Goal: Task Accomplishment & Management: Complete application form

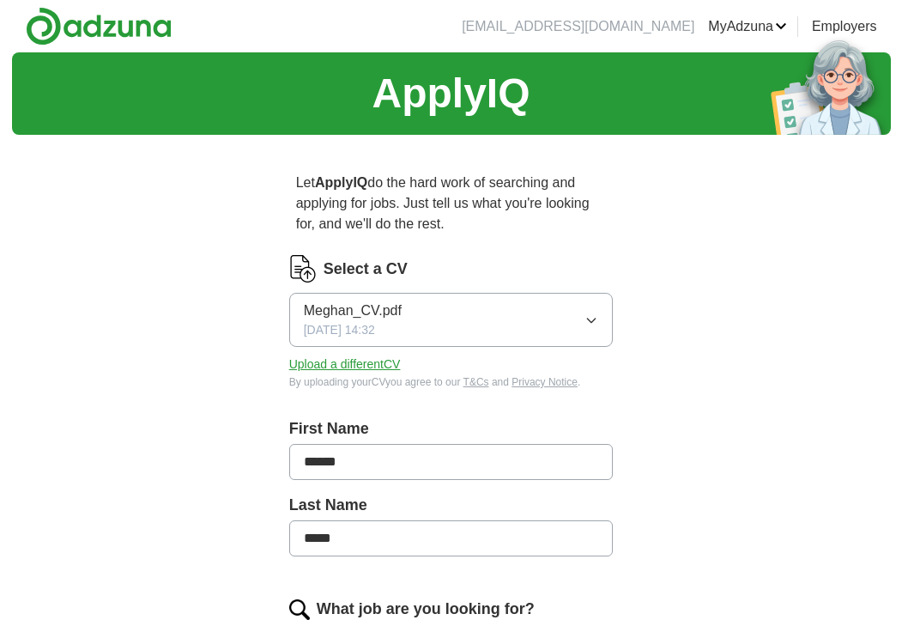
click at [584, 319] on icon "button" at bounding box center [591, 320] width 14 height 14
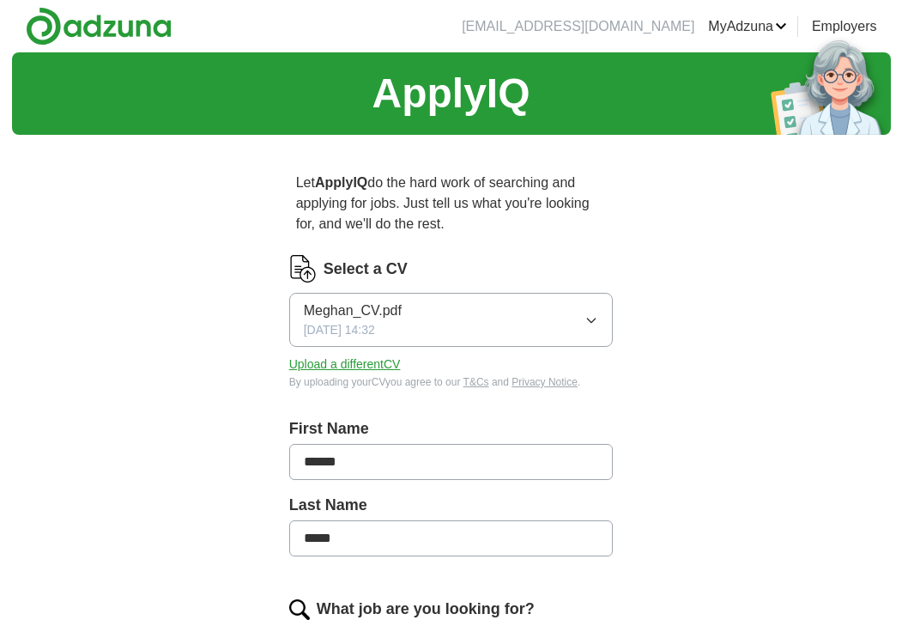
click at [386, 360] on button "Upload a different CV" at bounding box center [345, 364] width 112 height 18
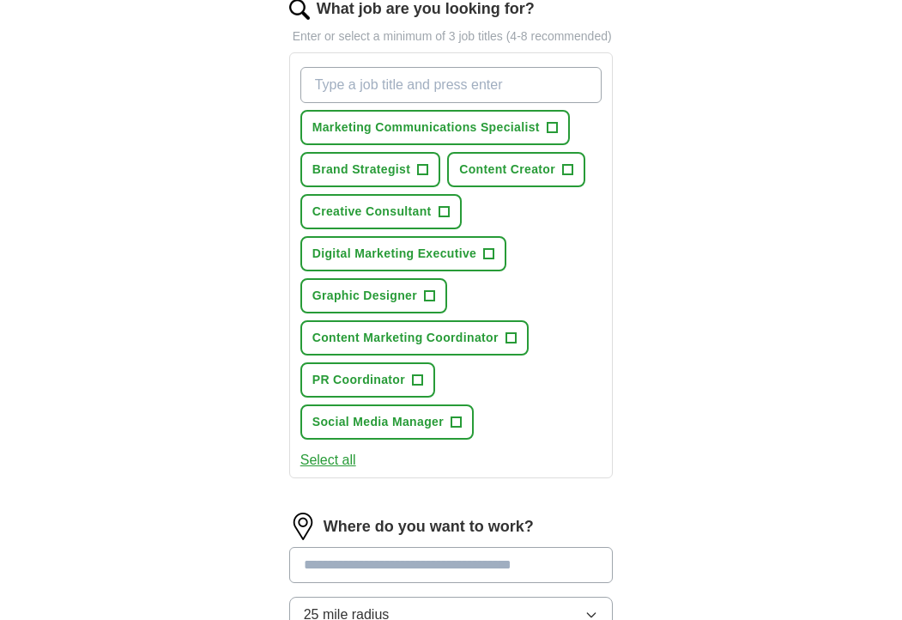
scroll to position [622, 0]
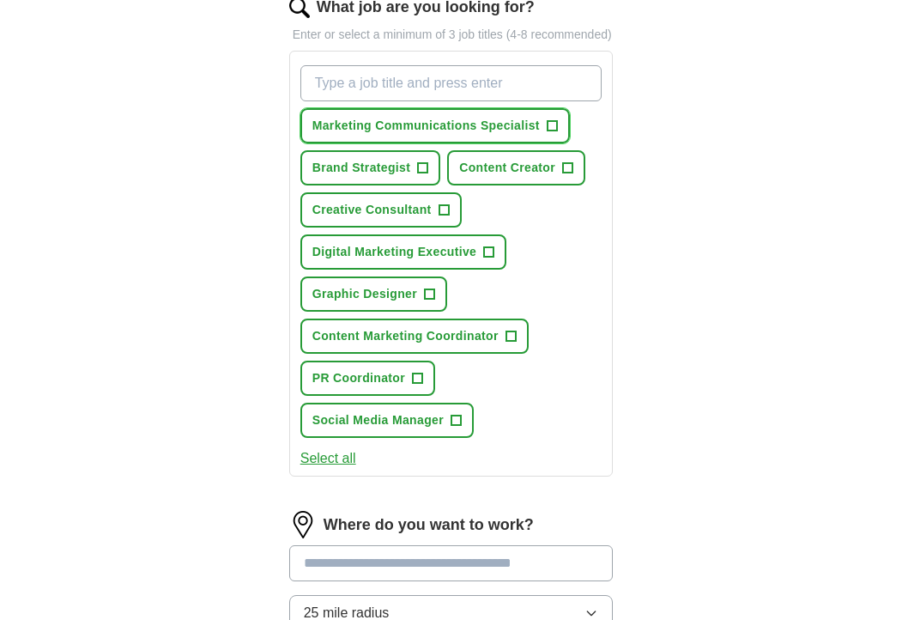
click at [553, 133] on span "+" at bounding box center [552, 126] width 10 height 14
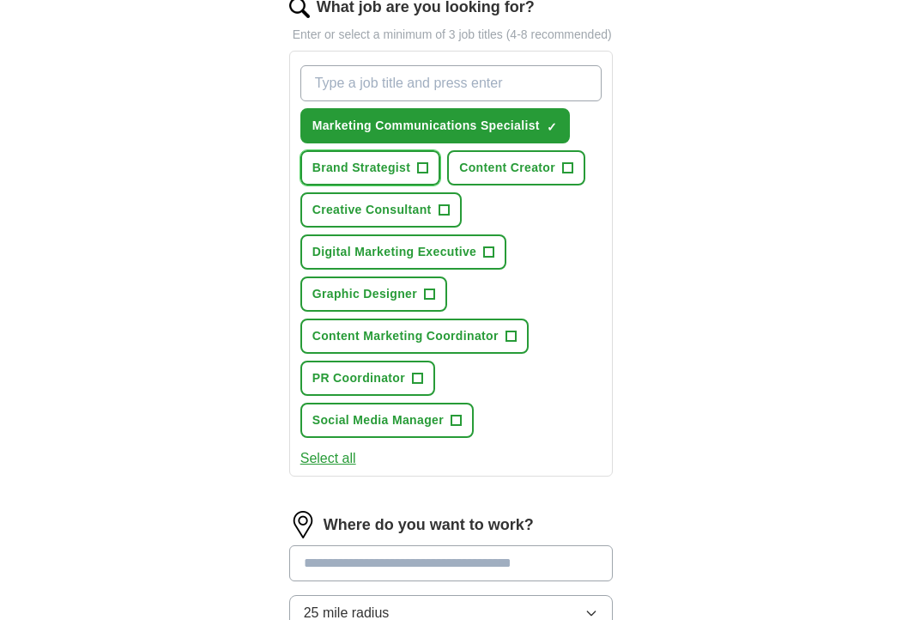
click at [424, 175] on span "+" at bounding box center [423, 168] width 10 height 14
click at [568, 175] on span "+" at bounding box center [568, 168] width 10 height 14
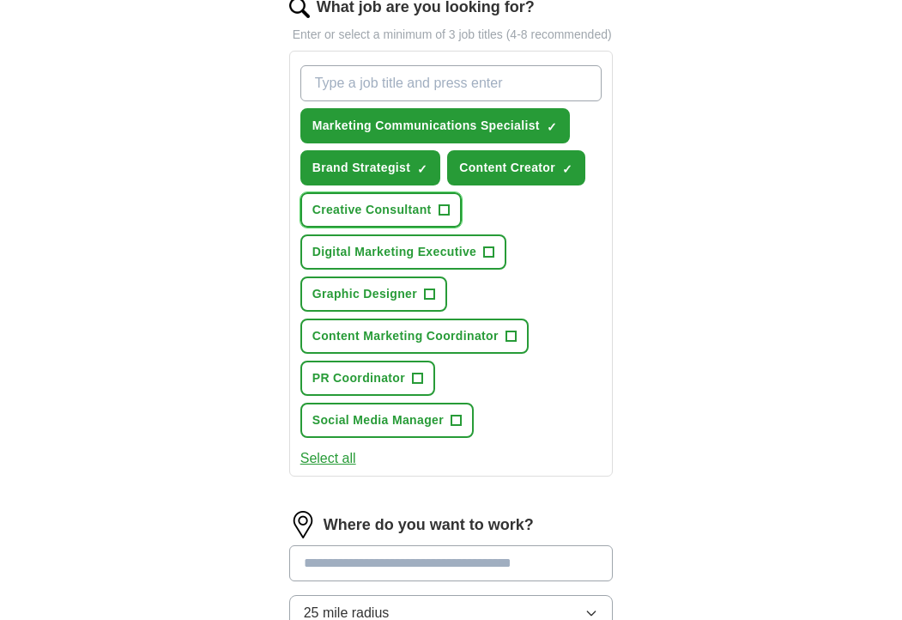
click at [440, 217] on span "+" at bounding box center [443, 210] width 10 height 14
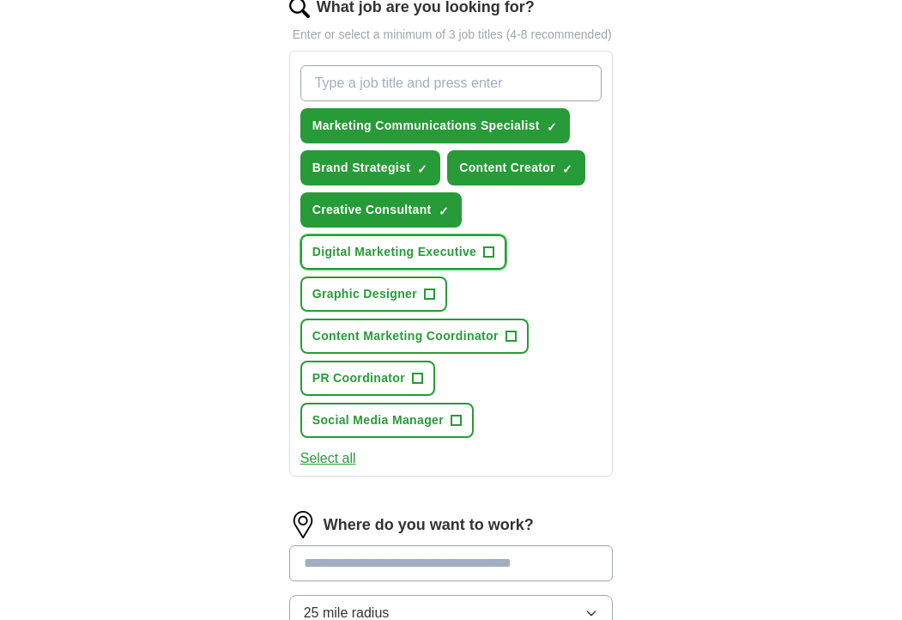
click at [491, 259] on span "+" at bounding box center [489, 252] width 10 height 14
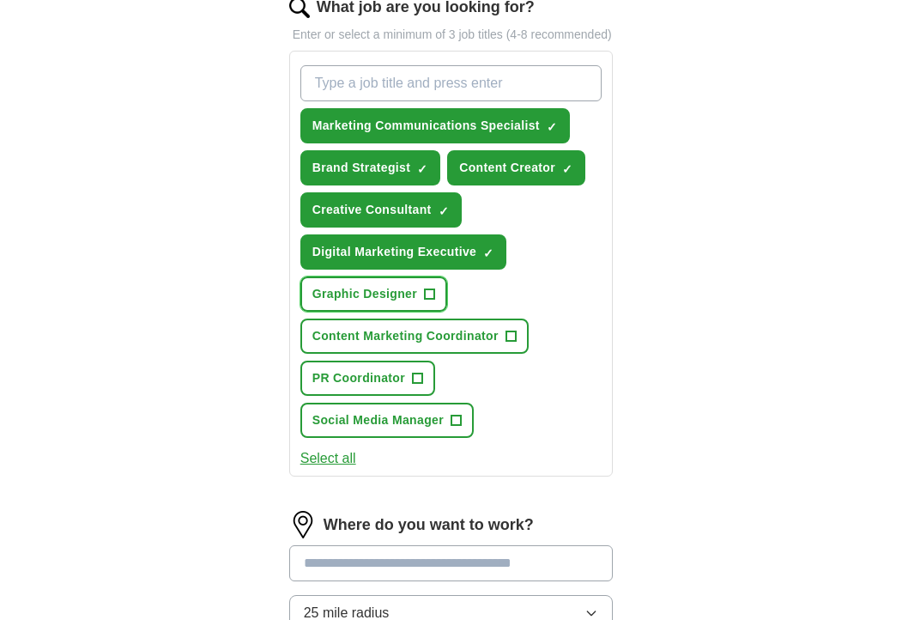
click at [433, 301] on span "+" at bounding box center [430, 294] width 10 height 14
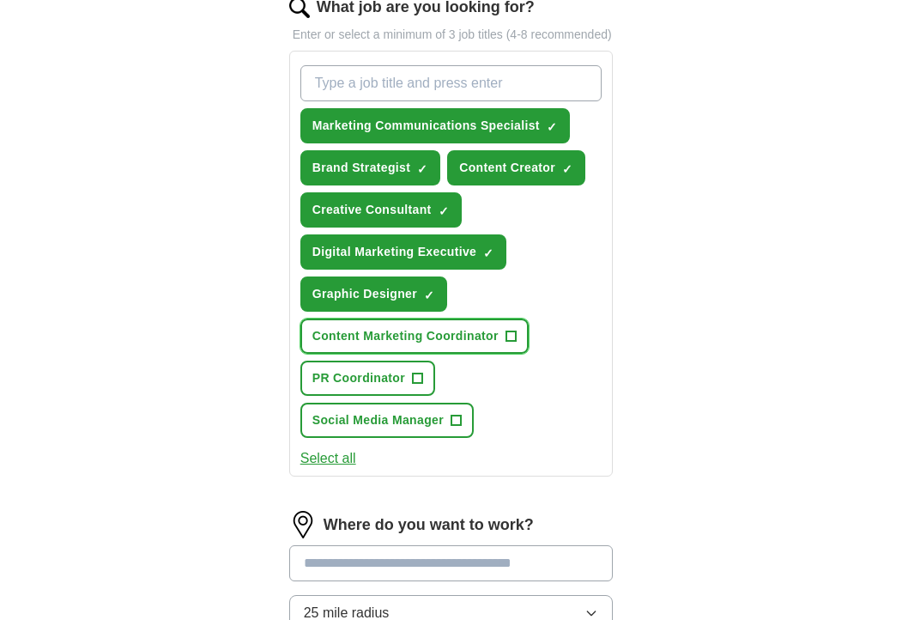
click at [516, 343] on span "+" at bounding box center [510, 337] width 10 height 14
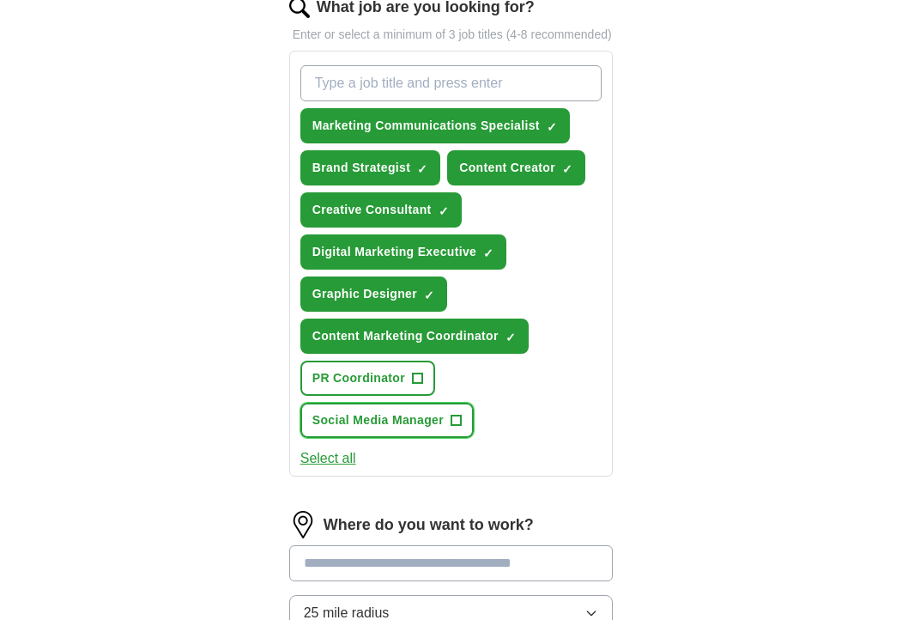
click at [459, 427] on span "+" at bounding box center [456, 421] width 10 height 14
click at [444, 98] on input "What job are you looking for?" at bounding box center [451, 83] width 302 height 36
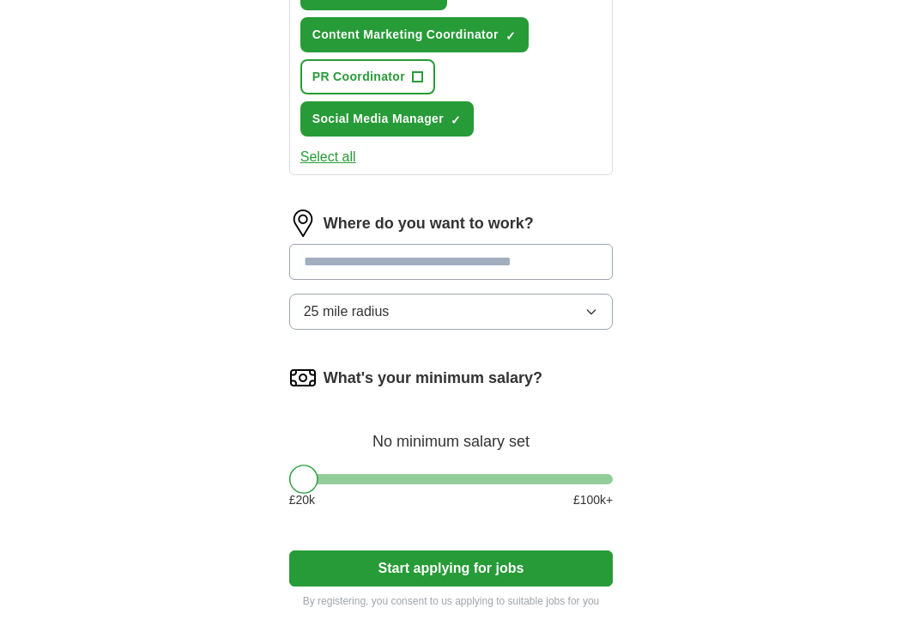
scroll to position [924, 0]
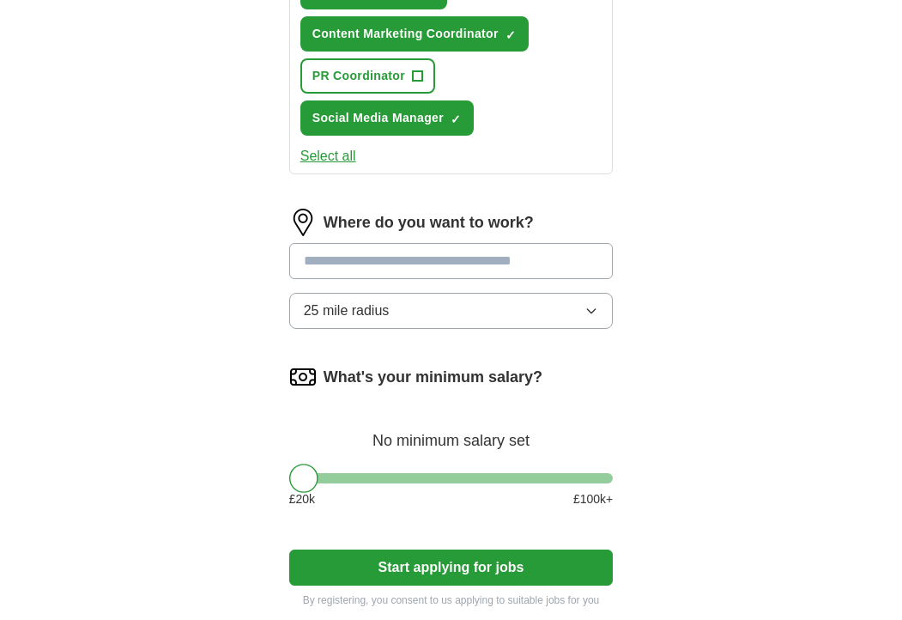
click at [558, 279] on input "text" at bounding box center [451, 261] width 324 height 36
type input "*******"
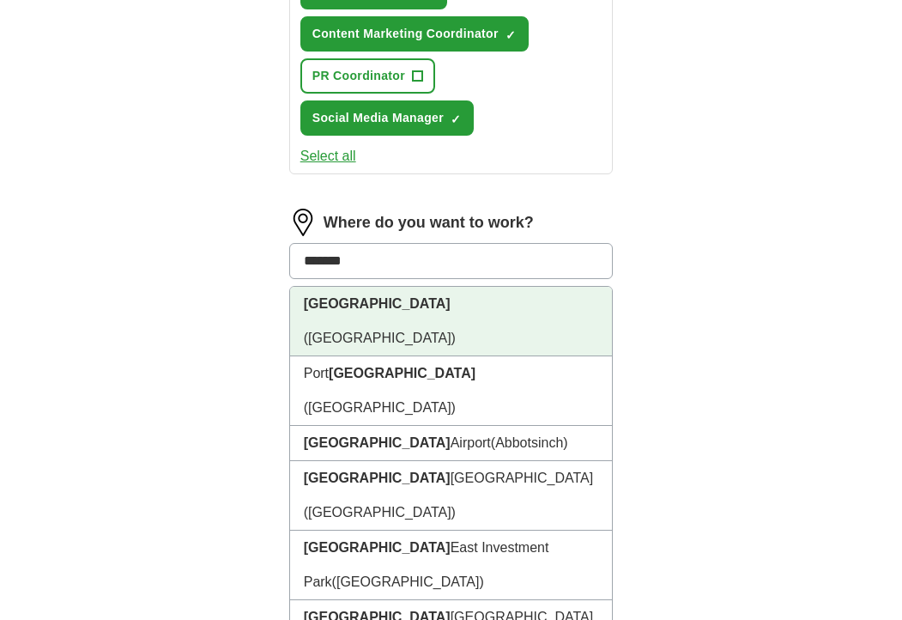
click at [543, 327] on li "[GEOGRAPHIC_DATA] ([GEOGRAPHIC_DATA])" at bounding box center [451, 322] width 323 height 70
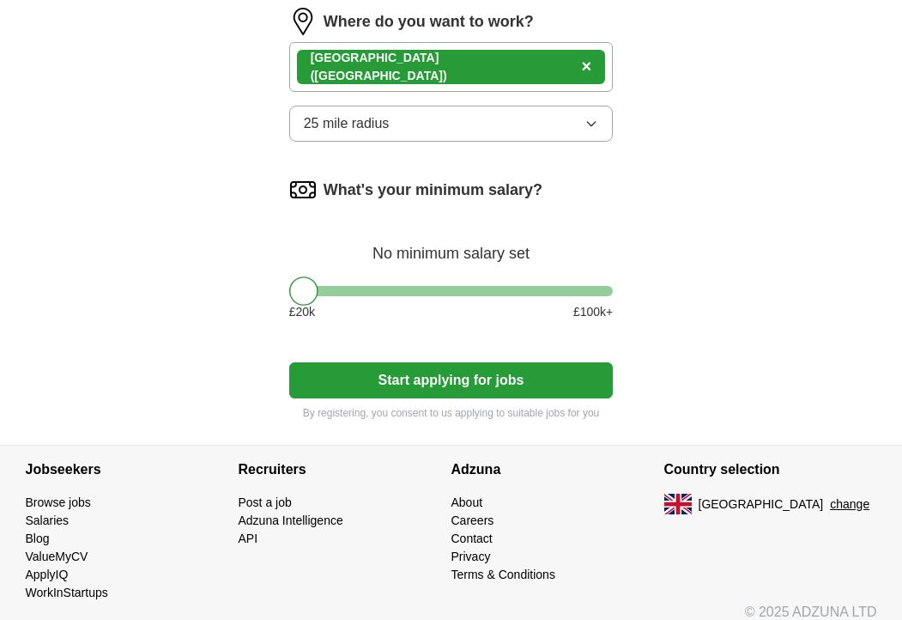
scroll to position [1130, 0]
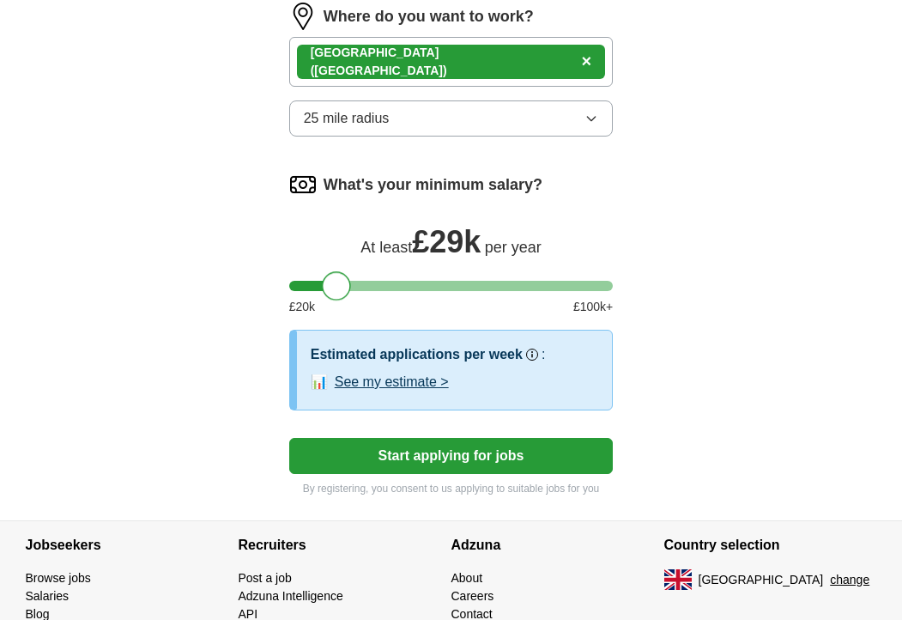
drag, startPoint x: 302, startPoint y: 305, endPoint x: 334, endPoint y: 303, distance: 31.8
click at [334, 300] on div at bounding box center [336, 285] width 29 height 29
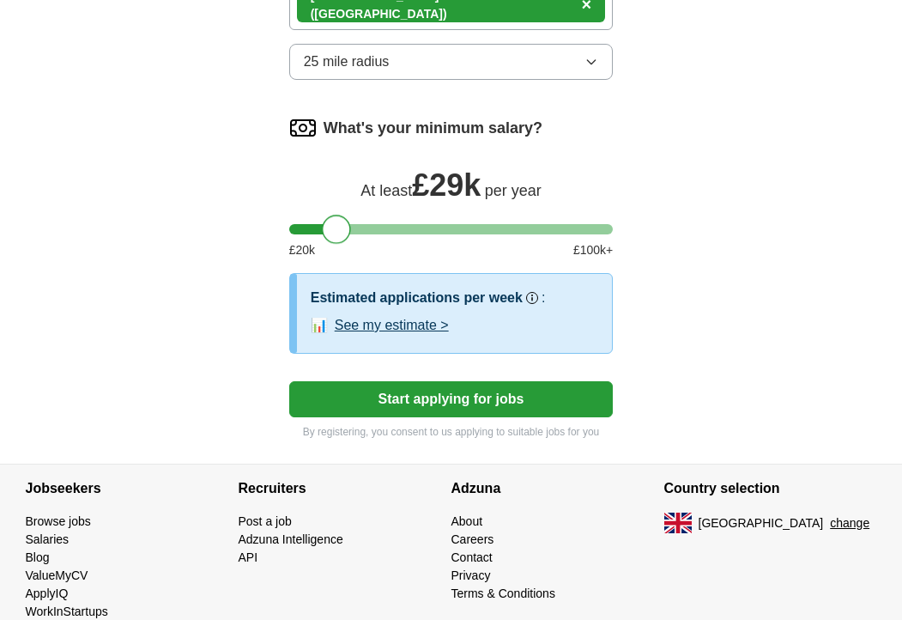
scroll to position [1188, 0]
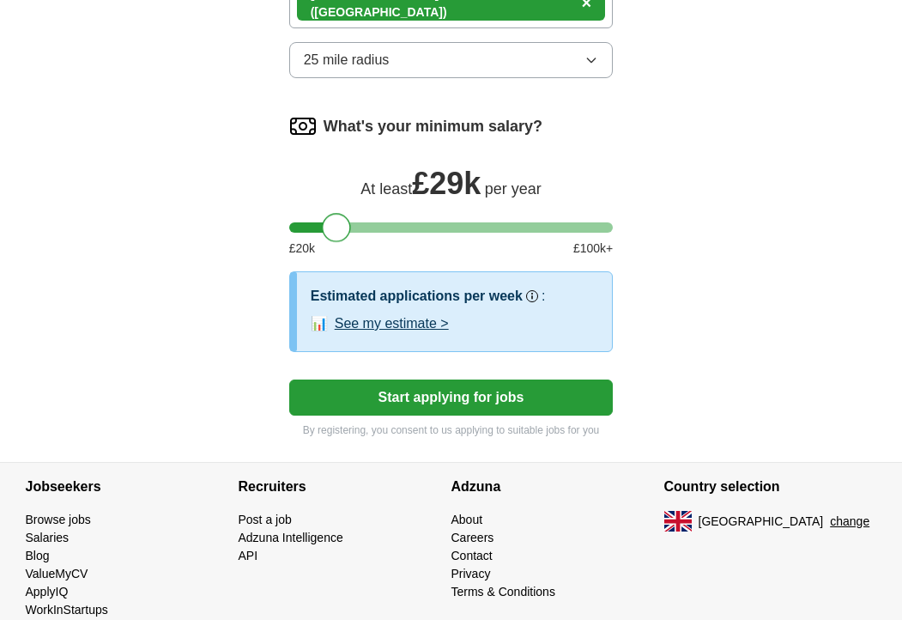
click at [559, 408] on button "Start applying for jobs" at bounding box center [451, 397] width 324 height 36
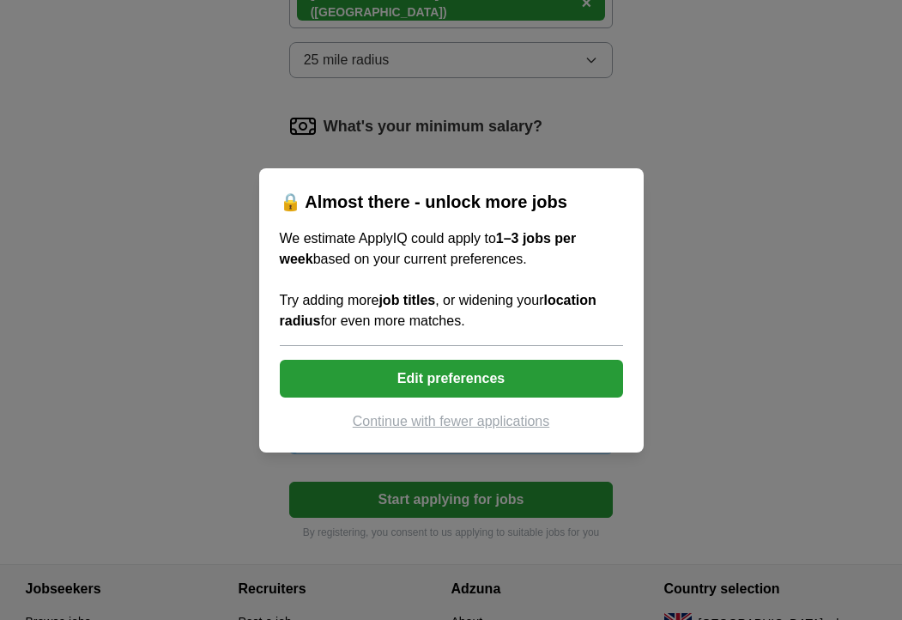
click at [535, 373] on button "Edit preferences" at bounding box center [451, 379] width 343 height 38
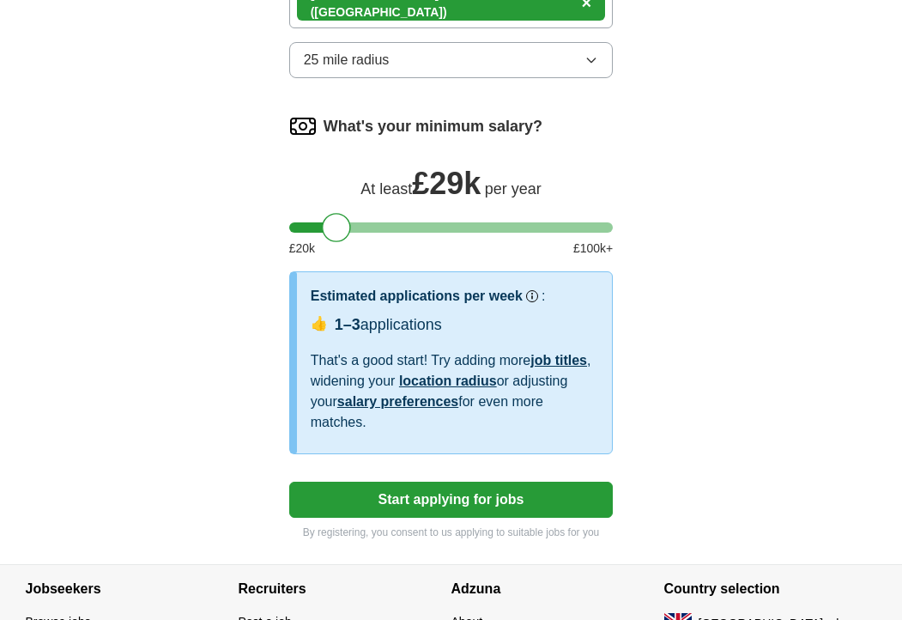
click at [582, 78] on button "25 mile radius" at bounding box center [451, 60] width 324 height 36
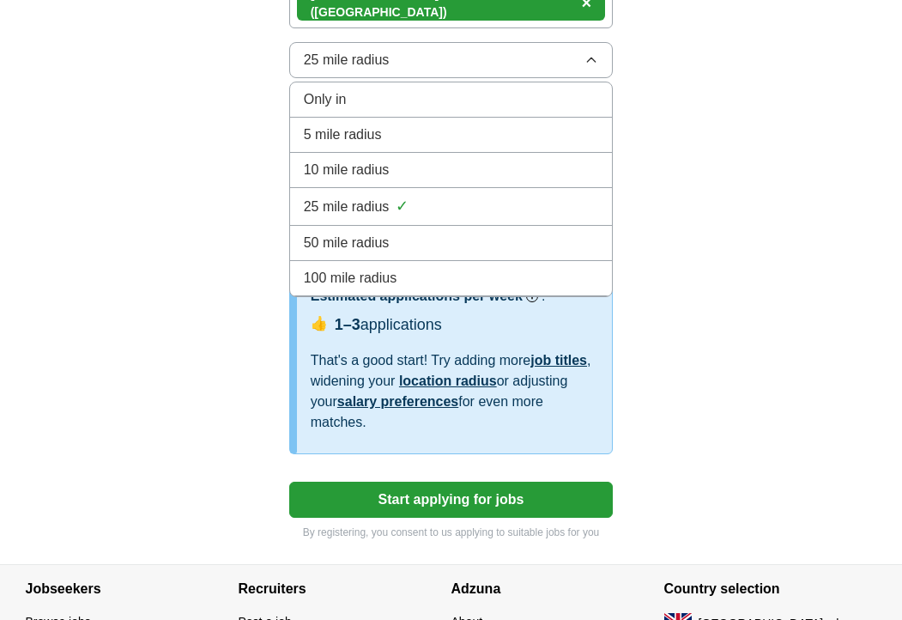
click at [520, 253] on div "50 mile radius" at bounding box center [451, 243] width 295 height 21
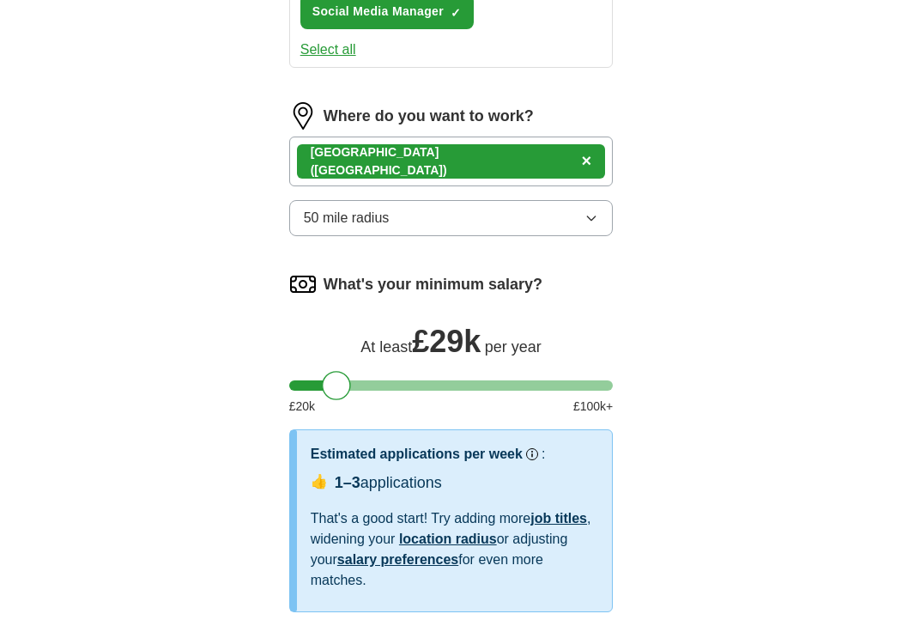
scroll to position [1029, 0]
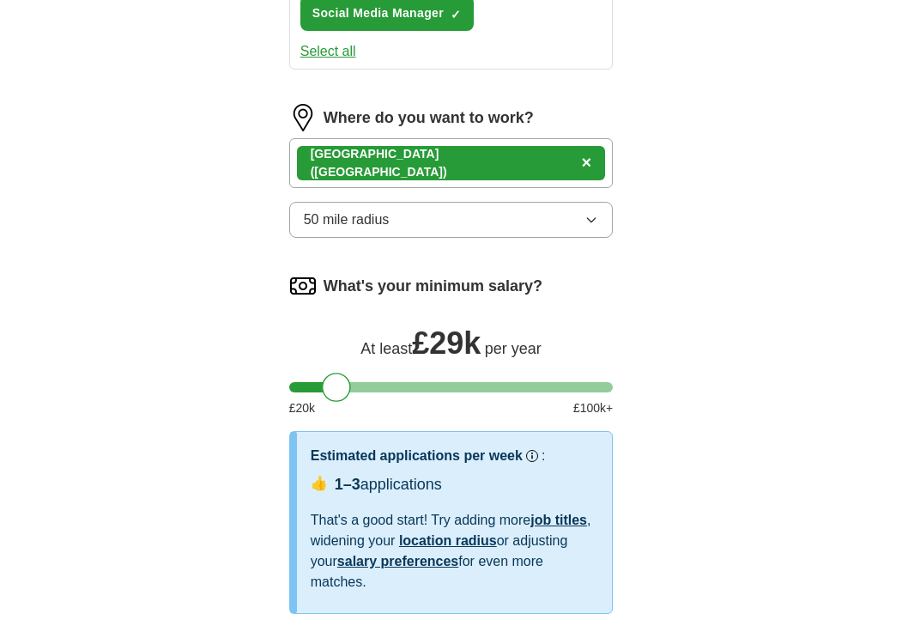
click at [547, 177] on div "[GEOGRAPHIC_DATA] ([GEOGRAPHIC_DATA]) ×" at bounding box center [451, 163] width 324 height 50
click at [473, 187] on div "[GEOGRAPHIC_DATA] ([GEOGRAPHIC_DATA]) ×" at bounding box center [451, 163] width 324 height 50
click at [483, 234] on button "50 mile radius" at bounding box center [451, 220] width 324 height 36
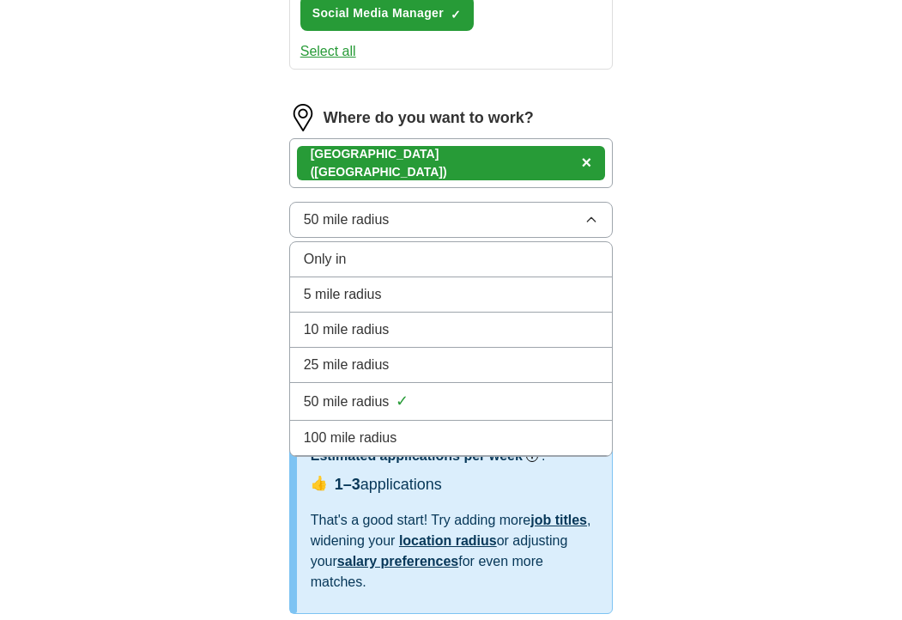
click at [438, 444] on li "100 mile radius" at bounding box center [451, 437] width 323 height 35
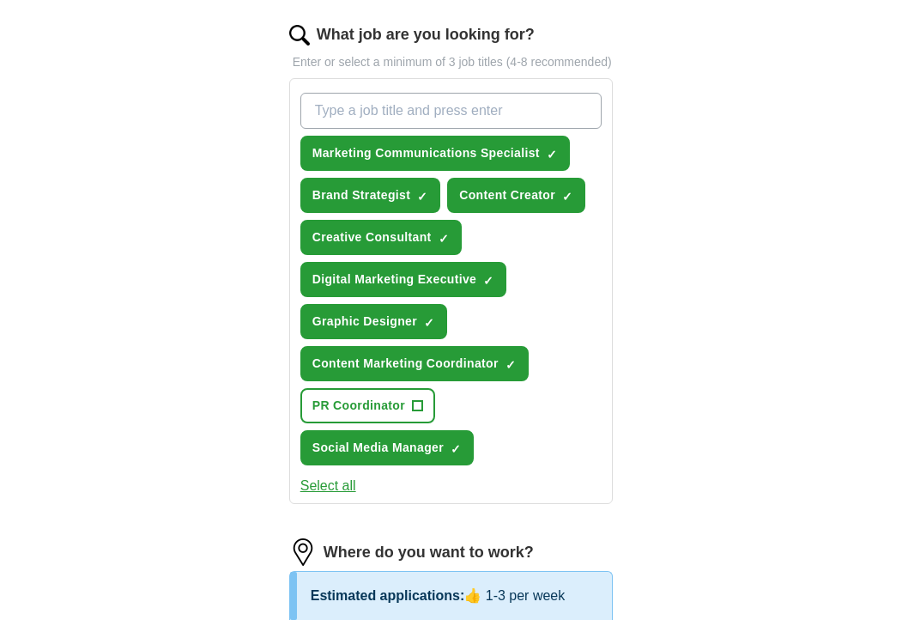
scroll to position [589, 0]
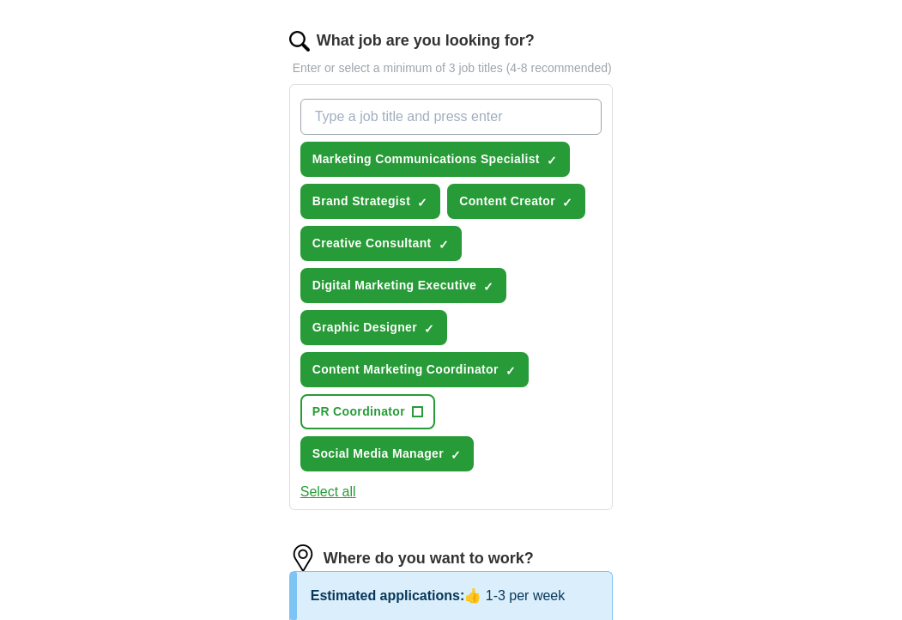
click at [517, 134] on input "What job are you looking for?" at bounding box center [451, 117] width 302 height 36
type input "administrator"
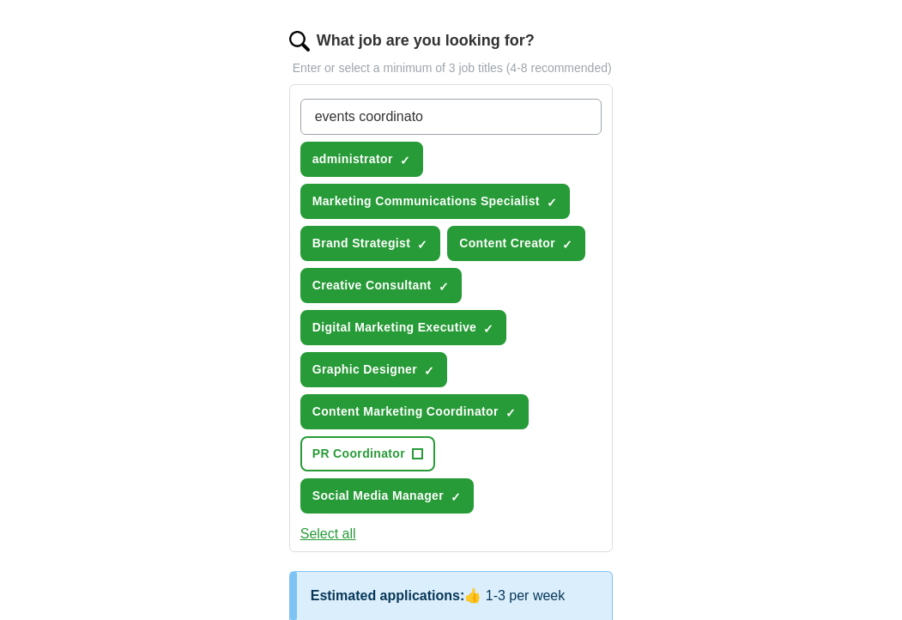
type input "events coordinator"
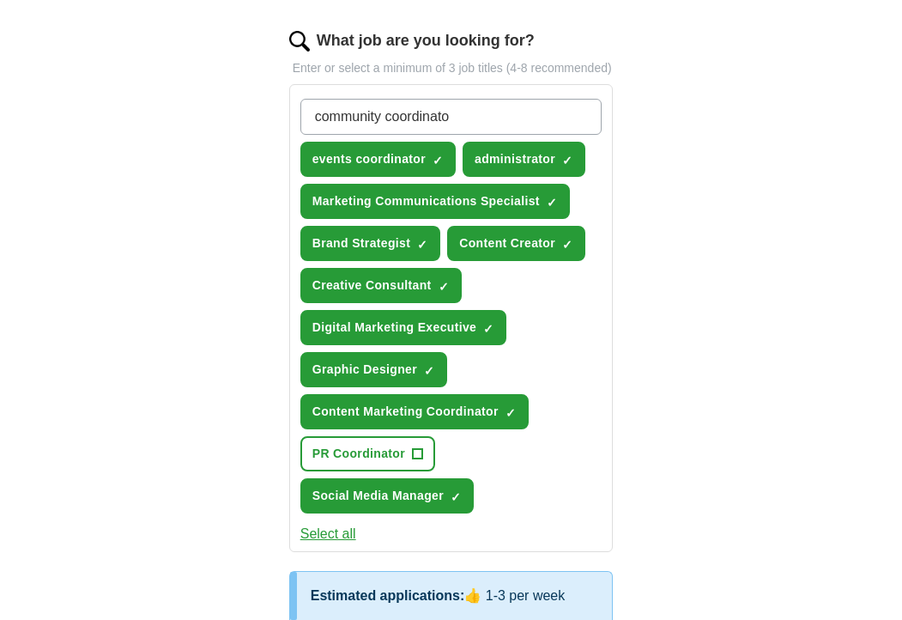
type input "community coordinator"
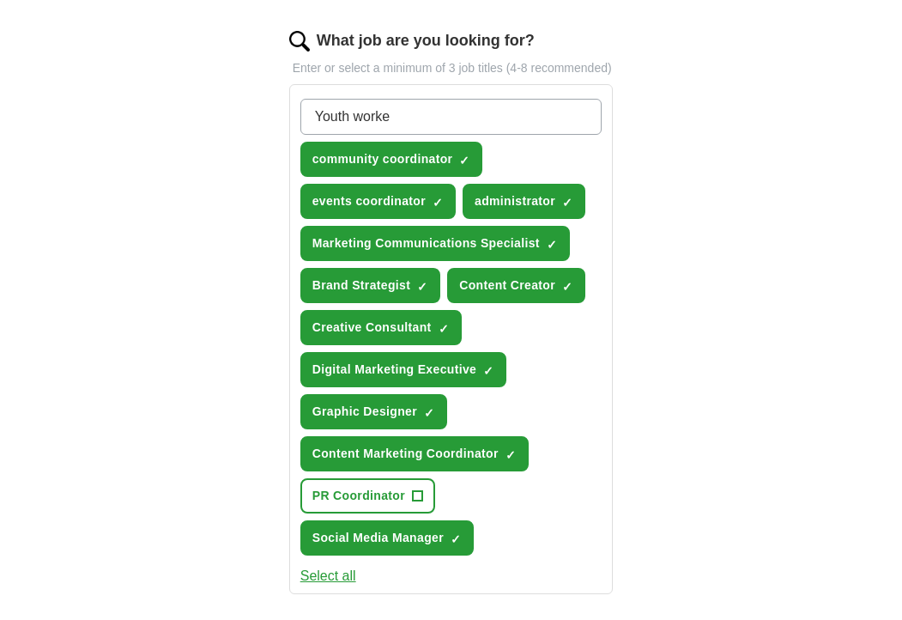
type input "Youth worker"
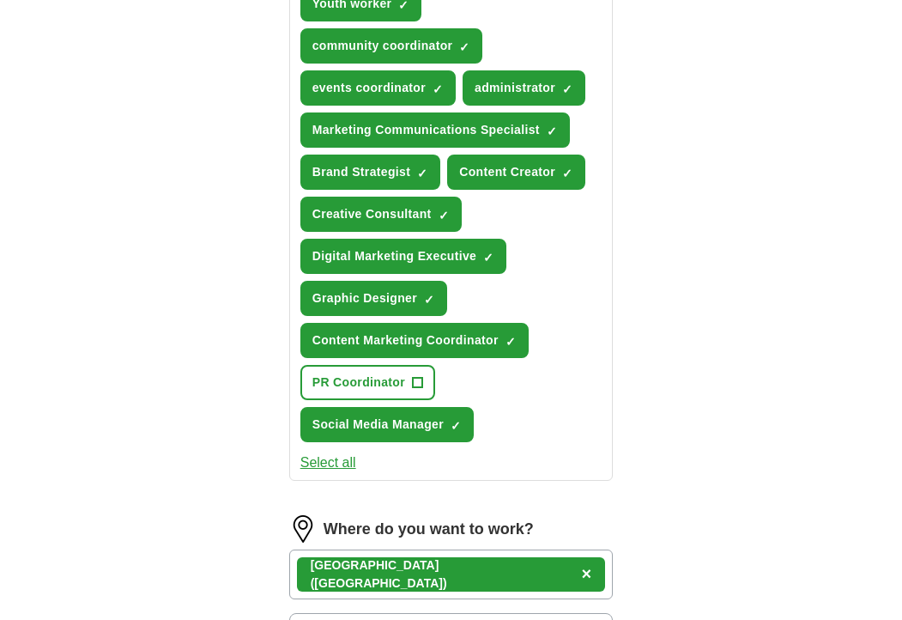
scroll to position [765, 0]
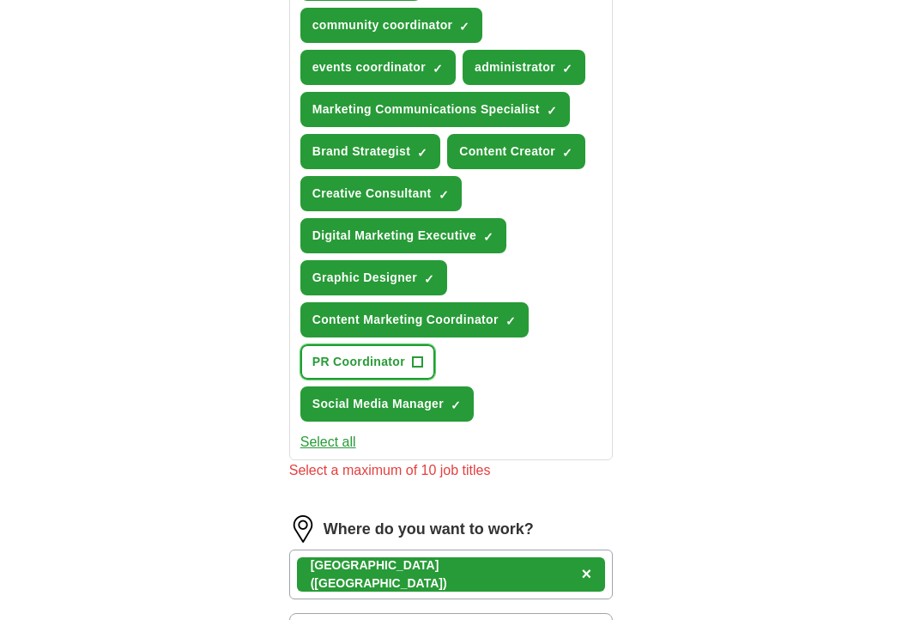
click at [330, 371] on span "PR Coordinator" at bounding box center [358, 362] width 93 height 18
click at [342, 371] on span "PR Coordinator" at bounding box center [358, 362] width 93 height 18
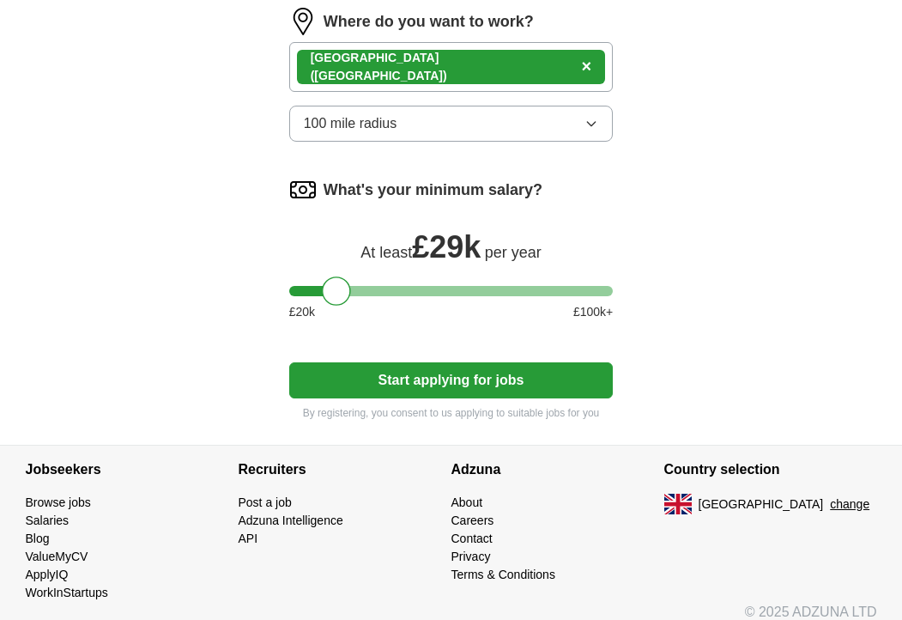
scroll to position [1306, 0]
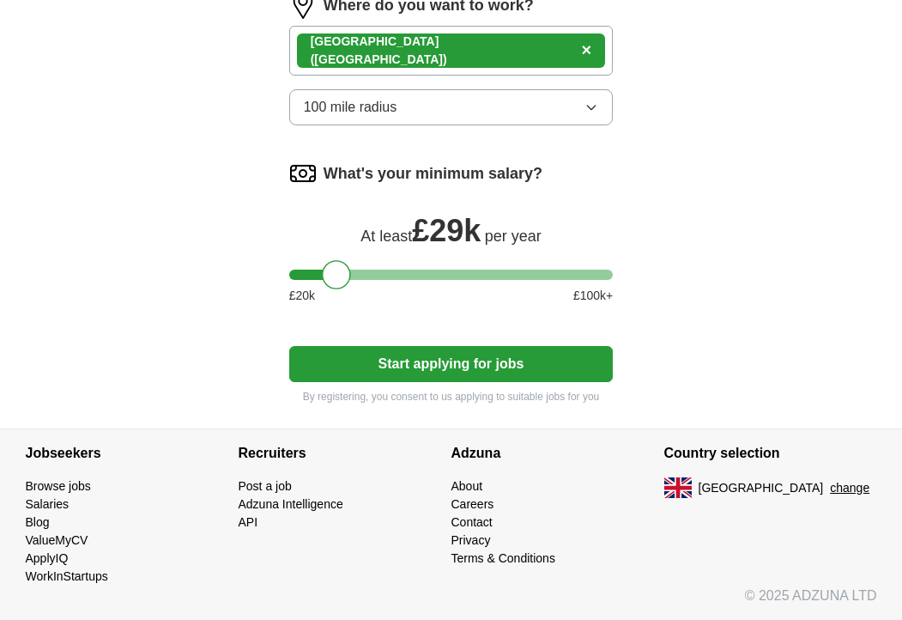
click at [357, 378] on button "Start applying for jobs" at bounding box center [451, 364] width 324 height 36
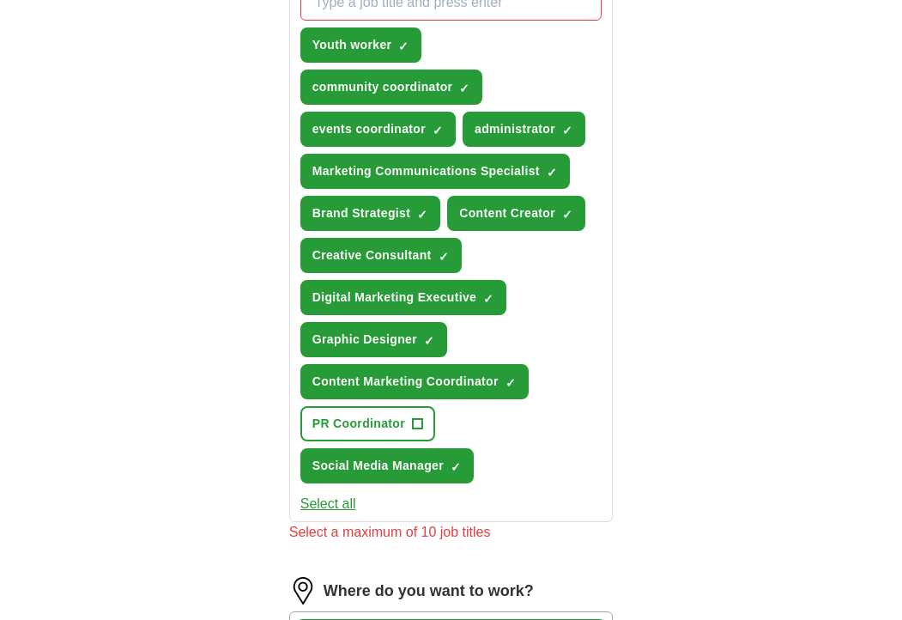
scroll to position [668, 0]
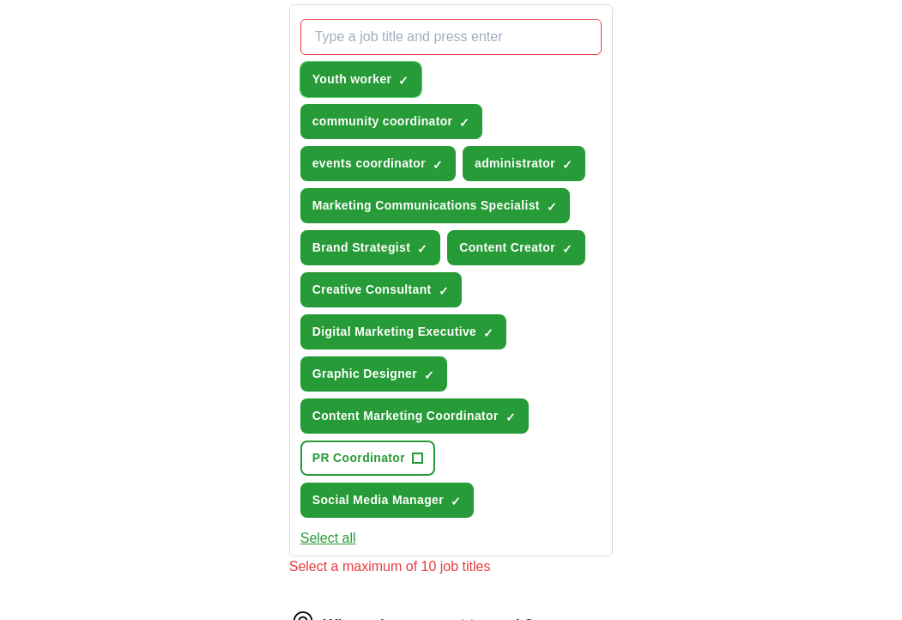
click at [332, 88] on span "Youth worker" at bounding box center [352, 79] width 80 height 18
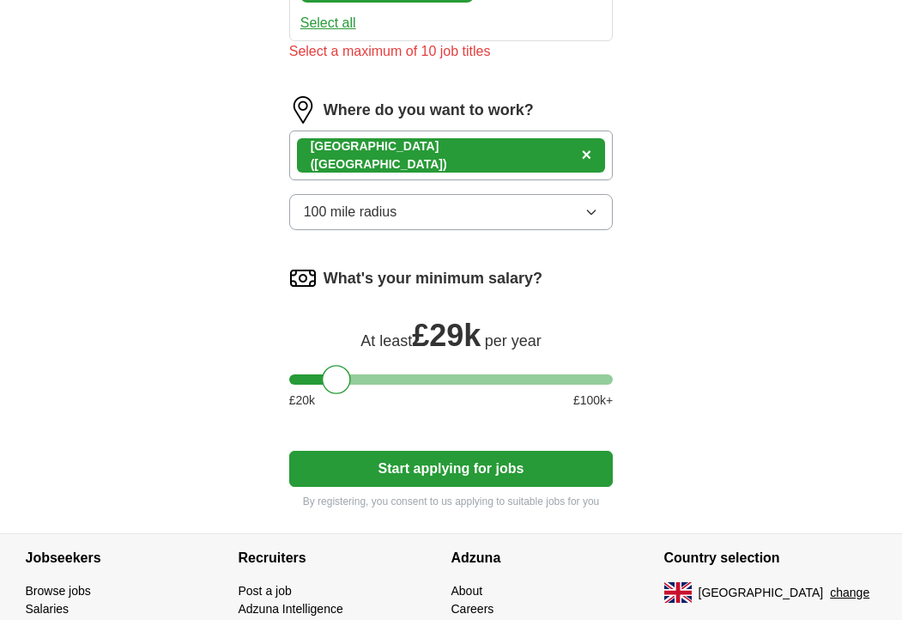
scroll to position [1306, 0]
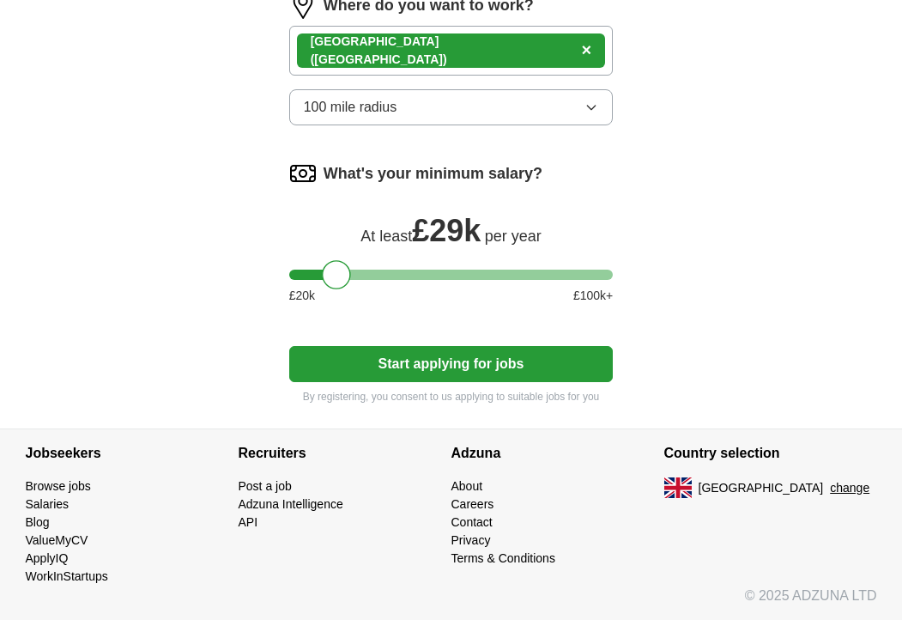
click at [363, 372] on button "Start applying for jobs" at bounding box center [451, 364] width 324 height 36
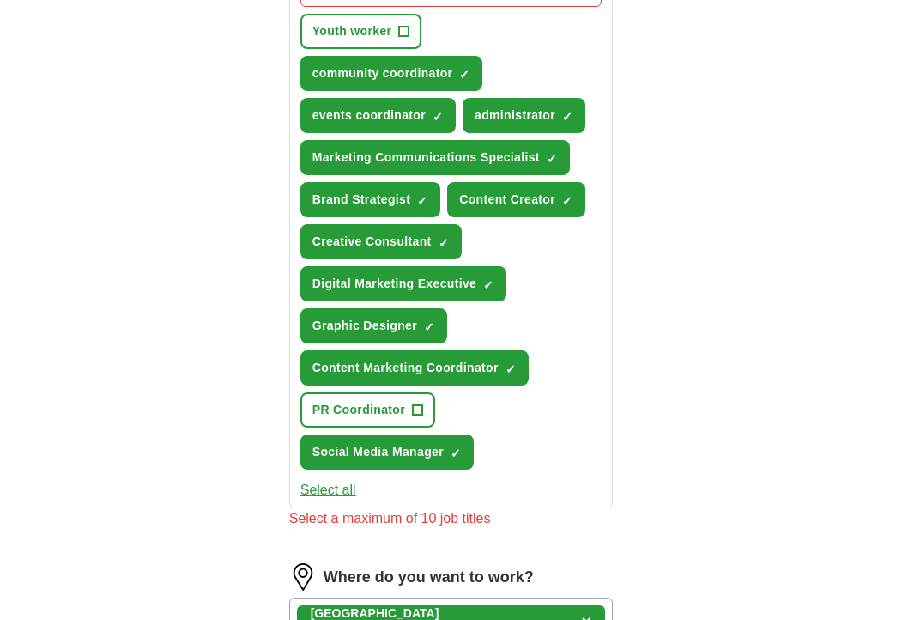
scroll to position [703, 0]
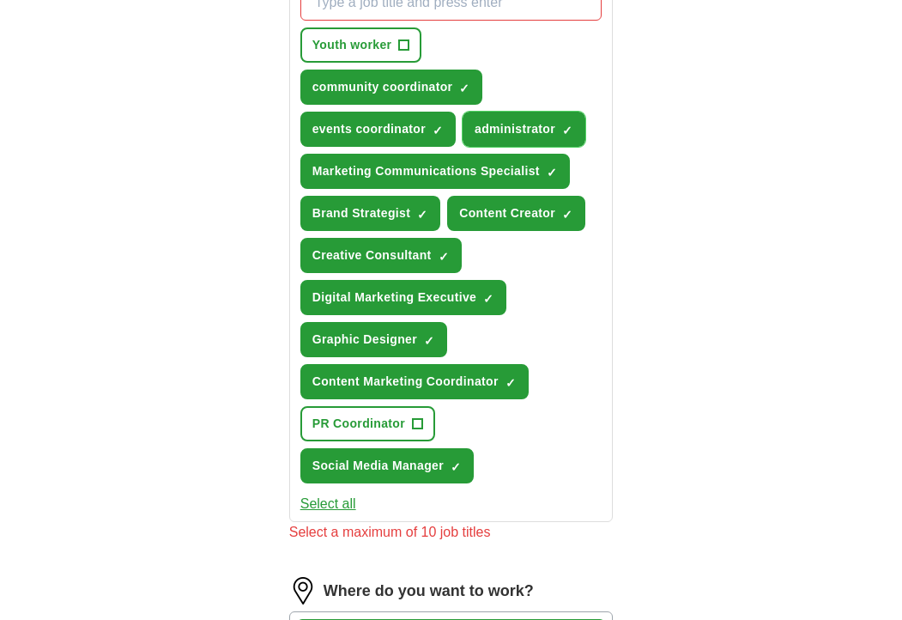
click at [487, 137] on span "administrator" at bounding box center [515, 129] width 81 height 18
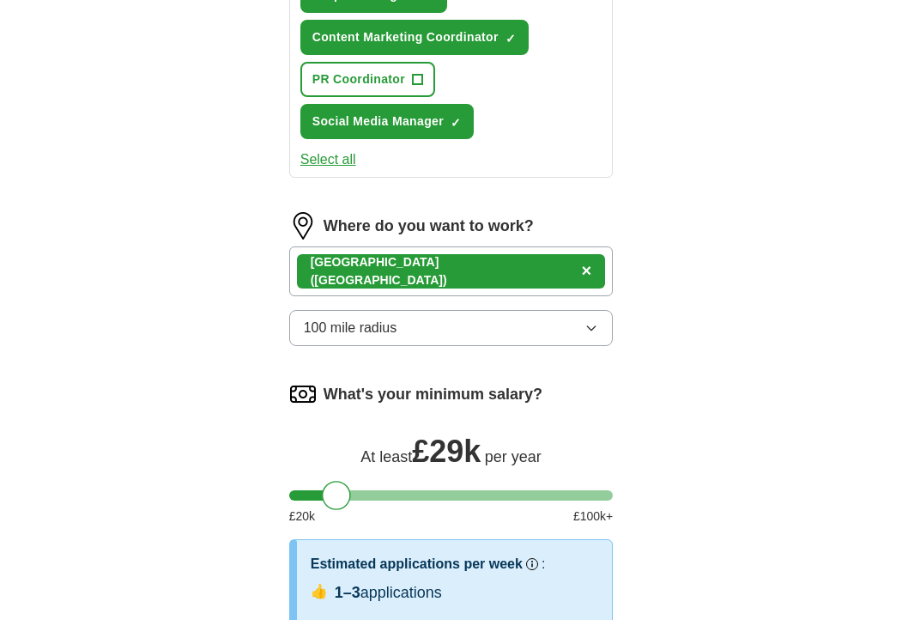
scroll to position [1470, 0]
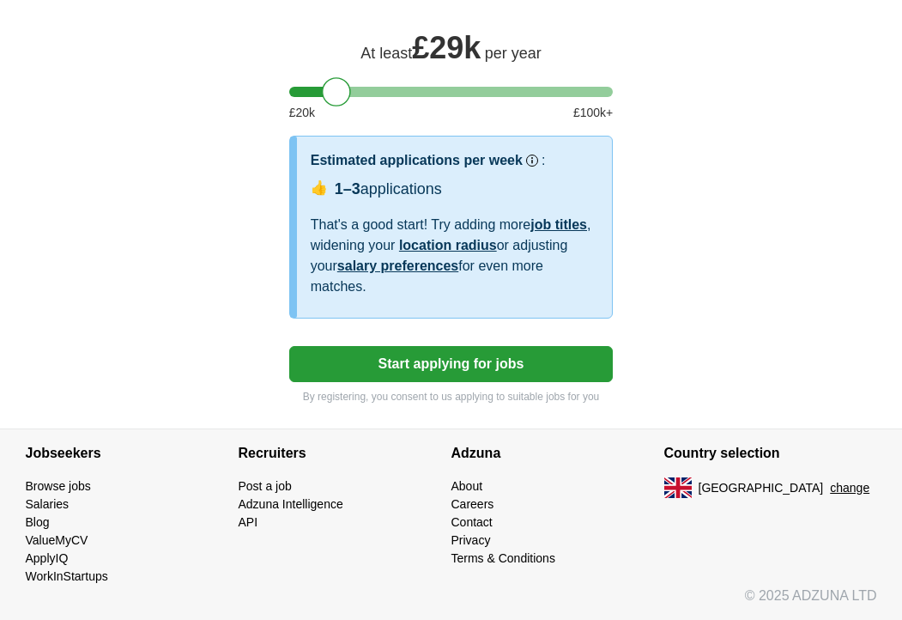
click at [440, 365] on button "Start applying for jobs" at bounding box center [451, 364] width 324 height 36
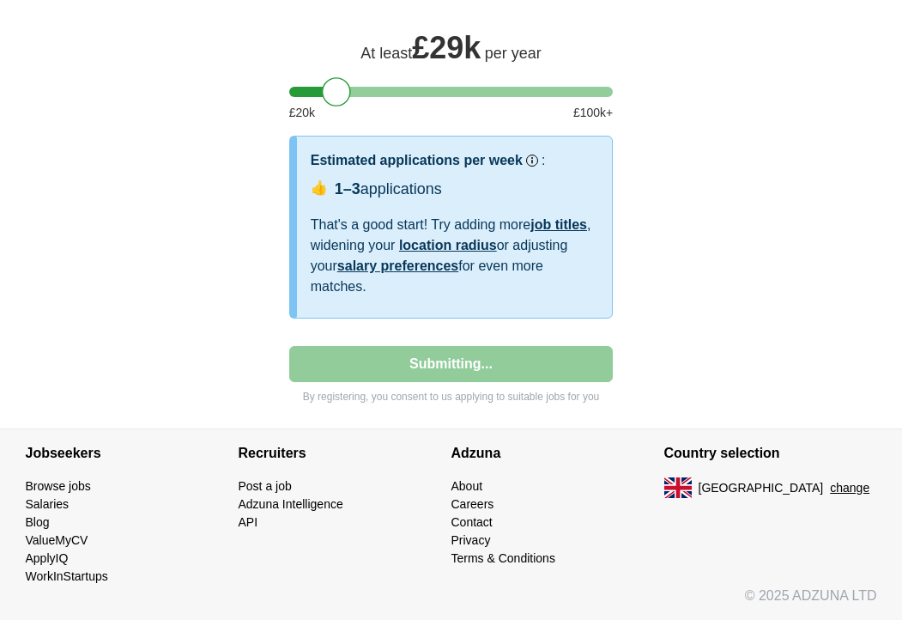
select select "**"
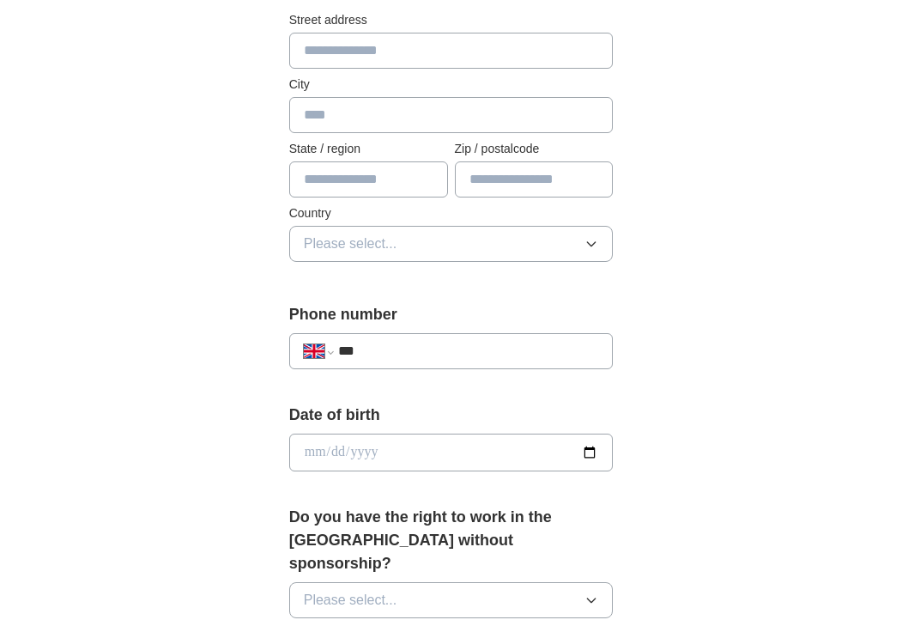
scroll to position [414, 0]
click at [402, 352] on input "***" at bounding box center [468, 350] width 261 height 21
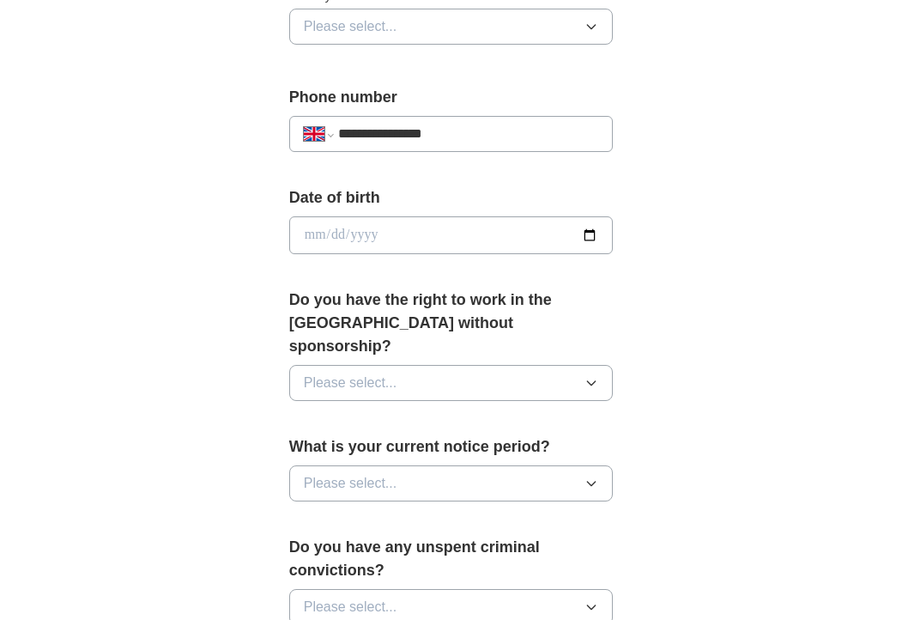
scroll to position [632, 0]
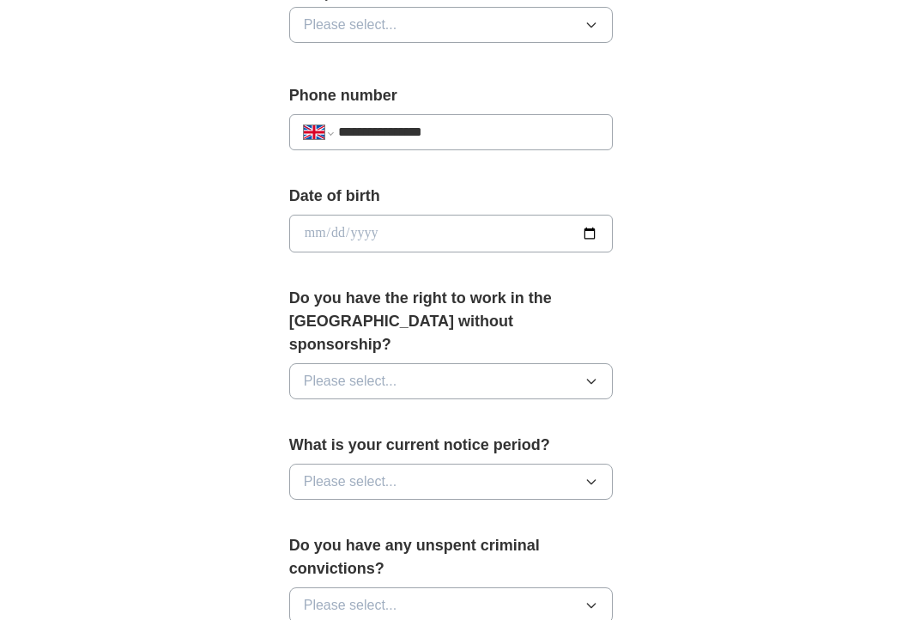
type input "**********"
click at [593, 232] on input "date" at bounding box center [451, 234] width 324 height 38
type input "**********"
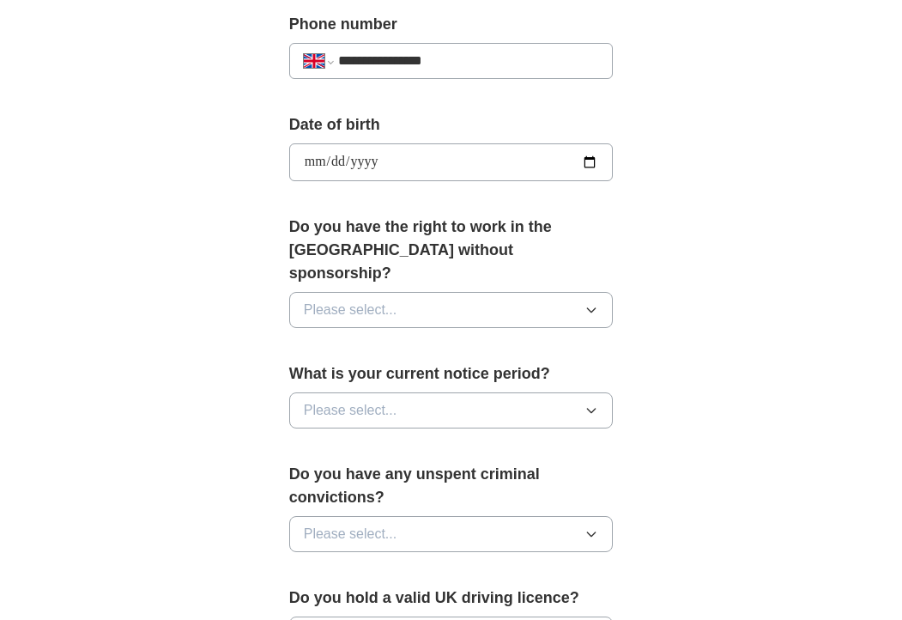
scroll to position [711, 0]
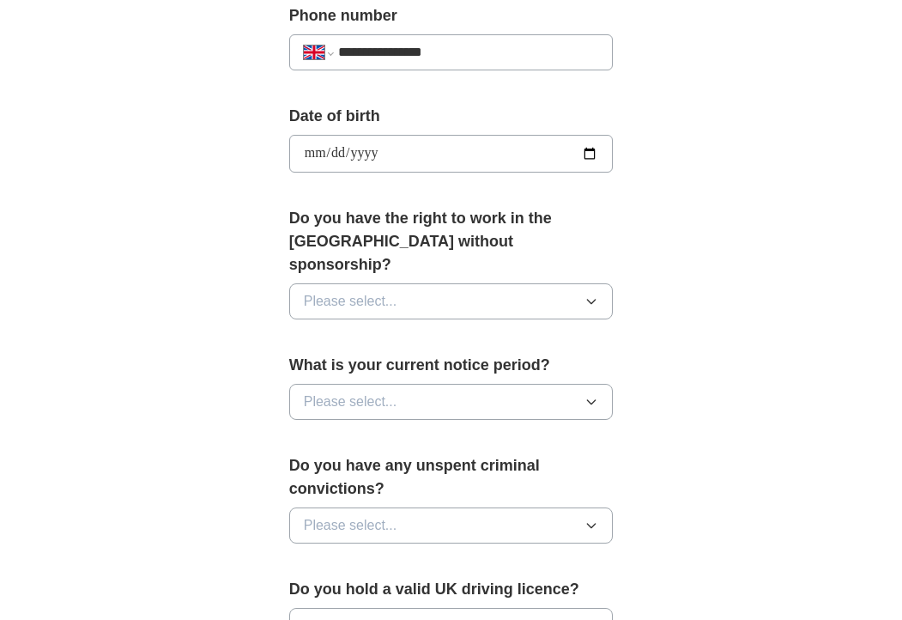
click at [444, 283] on button "Please select..." at bounding box center [451, 301] width 324 height 36
click at [420, 330] on div "Yes" at bounding box center [451, 340] width 295 height 21
click at [420, 384] on button "Please select..." at bounding box center [451, 402] width 324 height 36
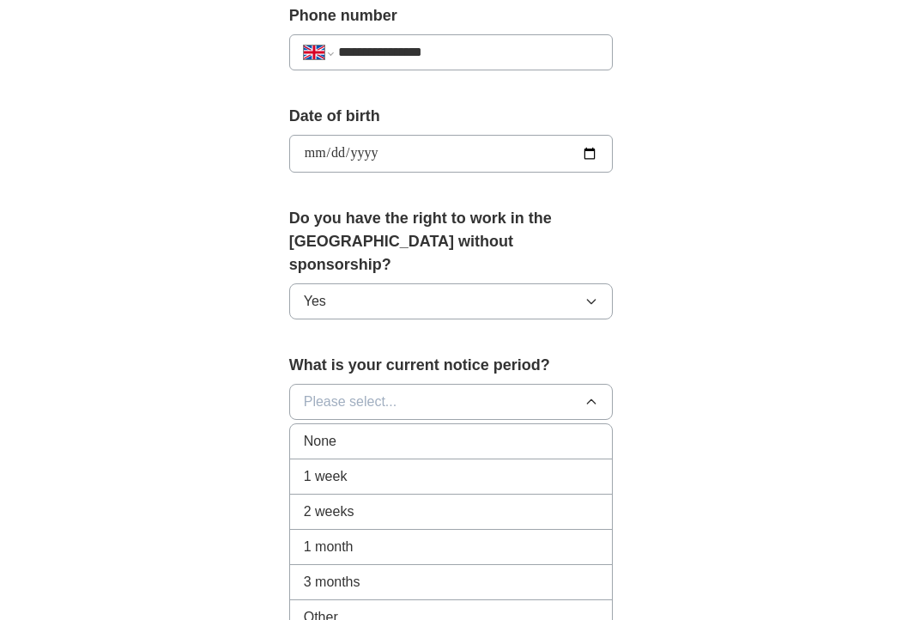
click at [417, 431] on div "None" at bounding box center [451, 441] width 295 height 21
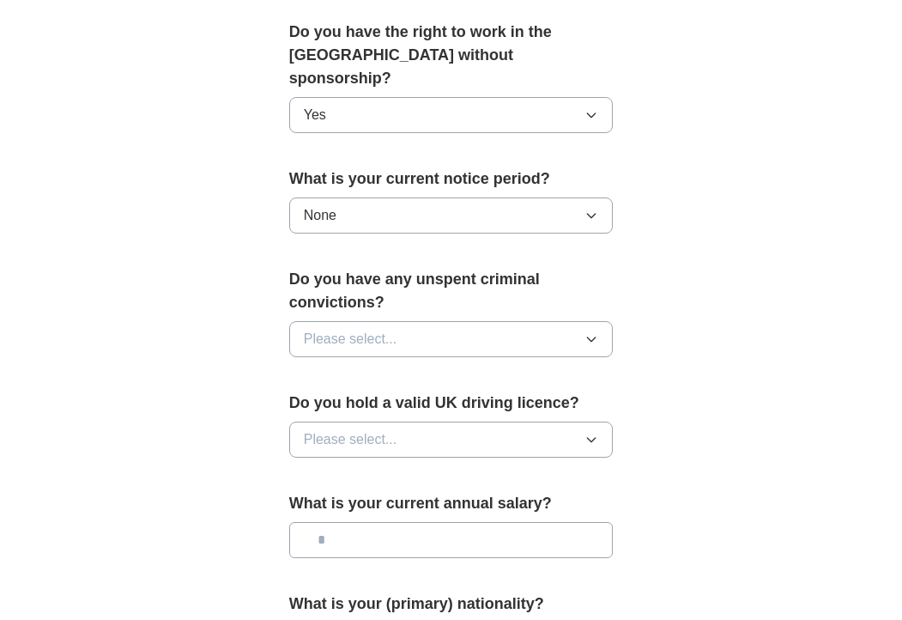
scroll to position [929, 0]
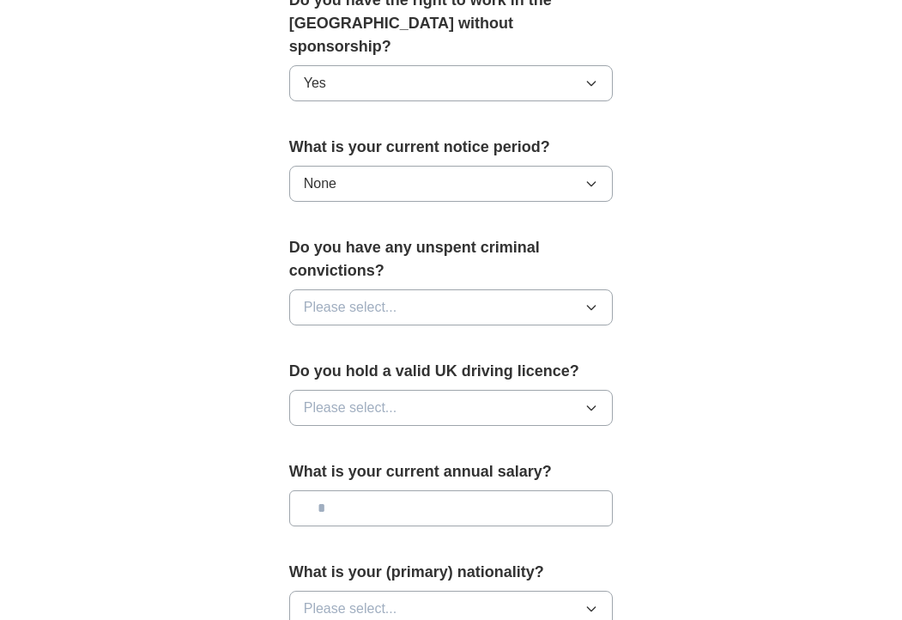
click at [427, 294] on button "Please select..." at bounding box center [451, 307] width 324 height 36
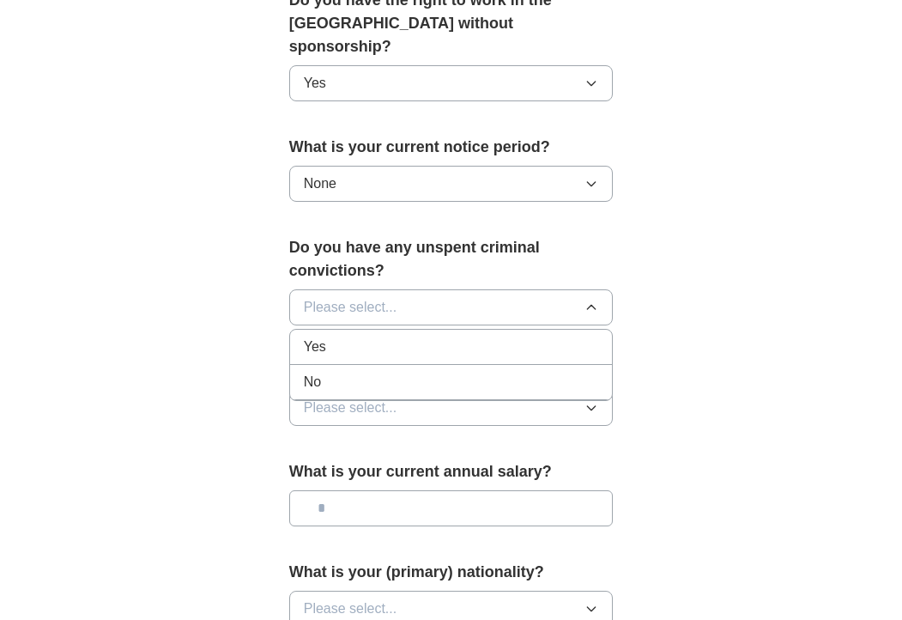
click at [408, 370] on li "No" at bounding box center [451, 382] width 323 height 35
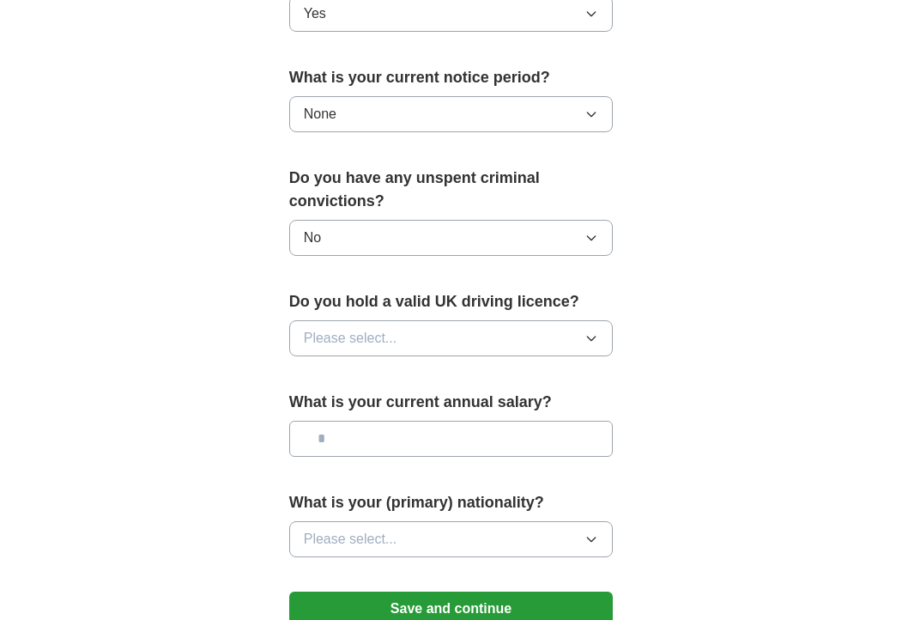
scroll to position [1017, 0]
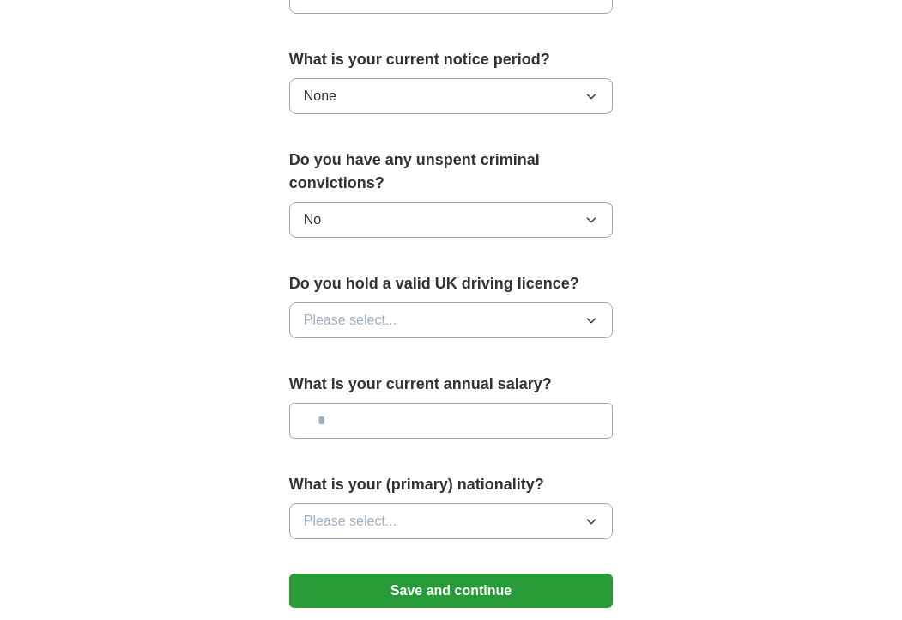
click at [418, 302] on button "Please select..." at bounding box center [451, 320] width 324 height 36
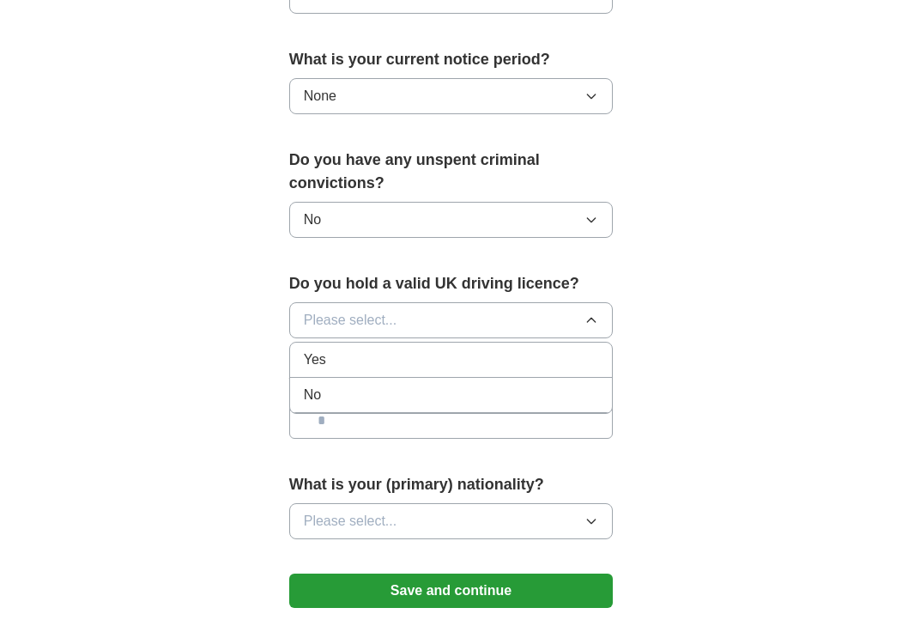
click at [400, 349] on div "Yes" at bounding box center [451, 359] width 295 height 21
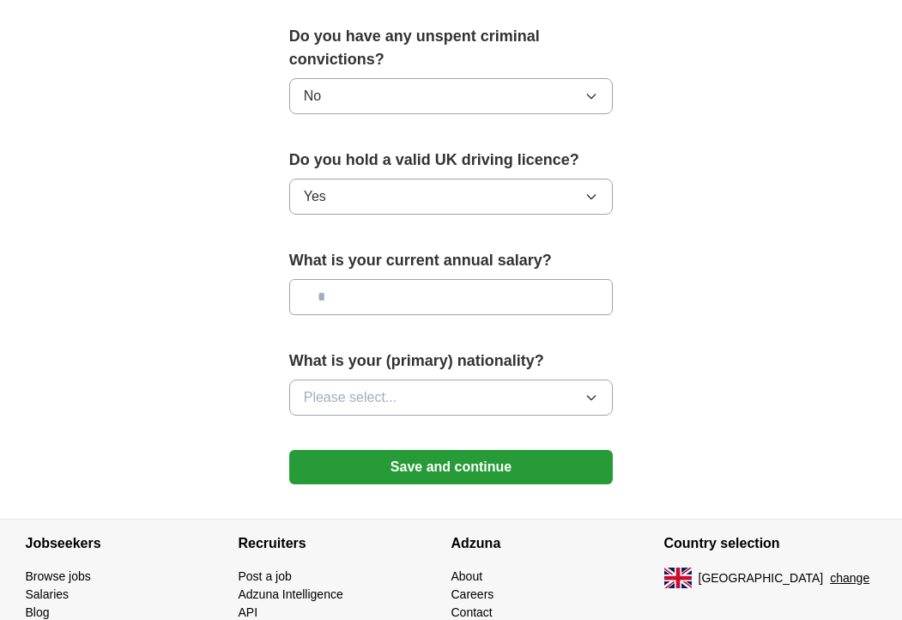
scroll to position [1146, 0]
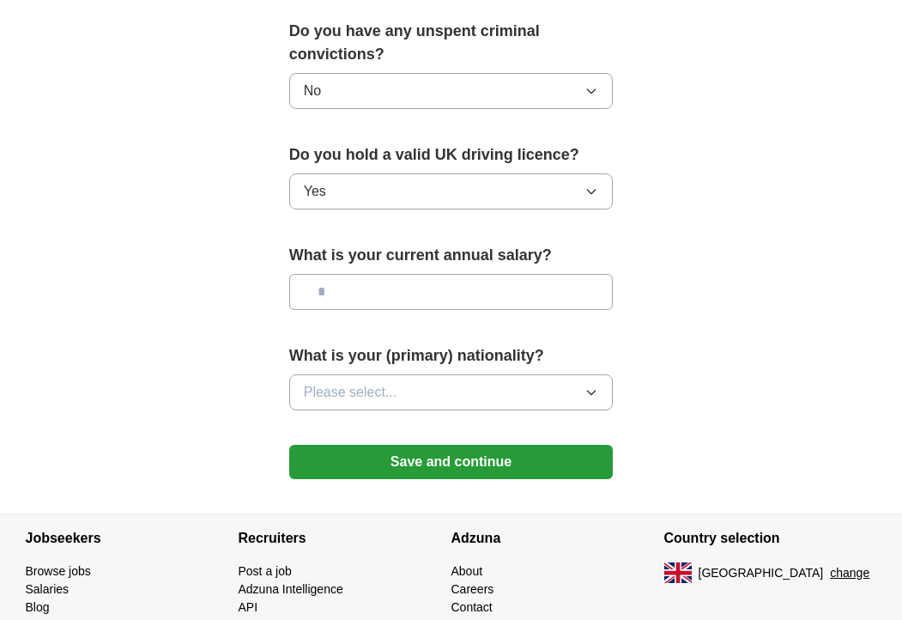
click at [406, 276] on input "text" at bounding box center [451, 292] width 324 height 36
type input "*******"
click at [405, 374] on button "Please select..." at bounding box center [451, 392] width 324 height 36
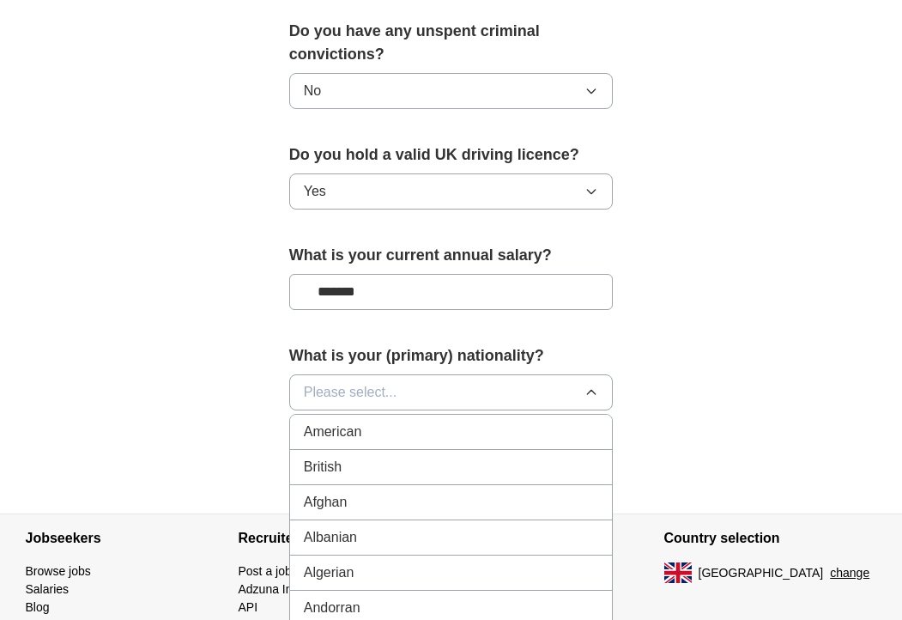
click at [379, 457] on div "British" at bounding box center [451, 467] width 295 height 21
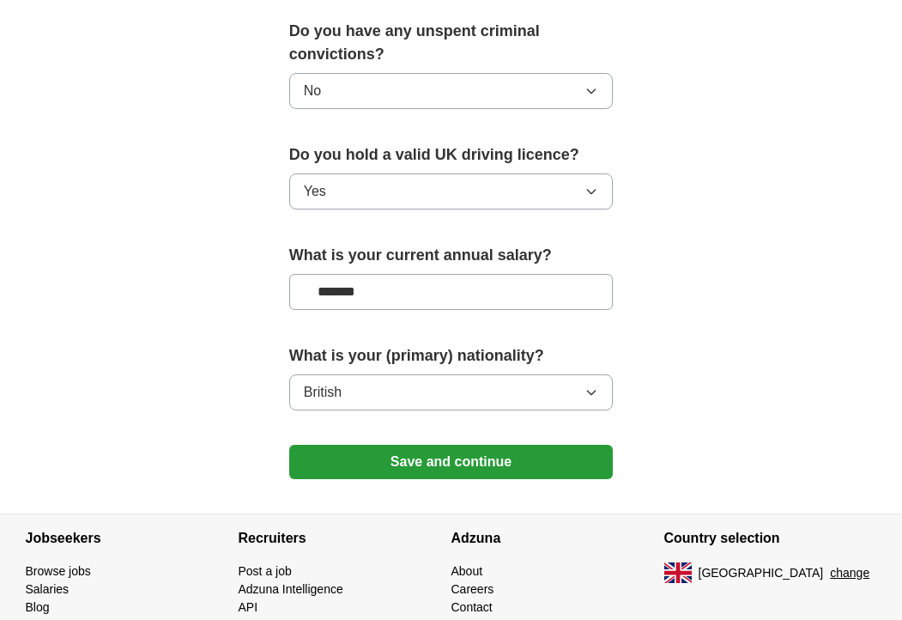
click at [412, 444] on button "Save and continue" at bounding box center [451, 461] width 324 height 34
